Goal: Information Seeking & Learning: Learn about a topic

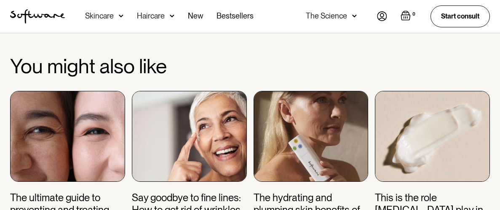
scroll to position [2295, 0]
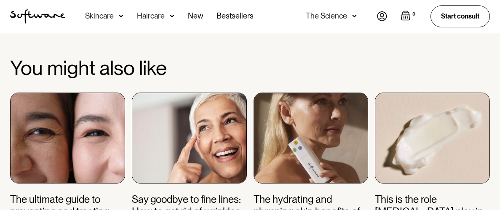
click at [266, 194] on h3 "The hydrating and plumping skin benefits of [MEDICAL_DATA] serums" at bounding box center [311, 212] width 115 height 36
